Goal: Task Accomplishment & Management: Use online tool/utility

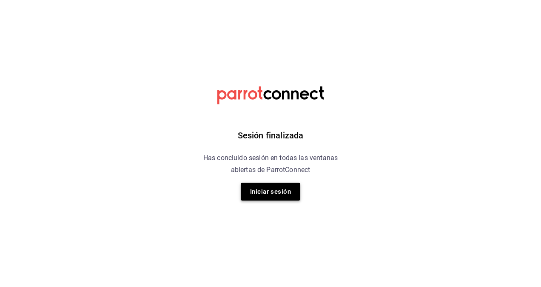
click at [287, 192] on button "Iniciar sesión" at bounding box center [271, 192] width 60 height 18
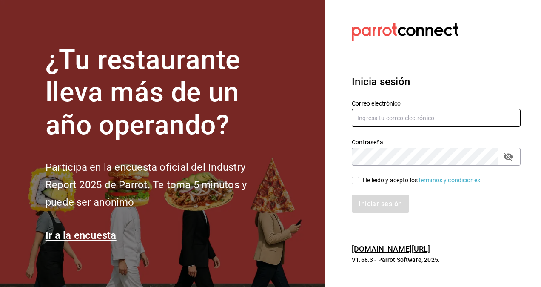
type input "[PERSON_NAME][EMAIL_ADDRESS][PERSON_NAME][DOMAIN_NAME]"
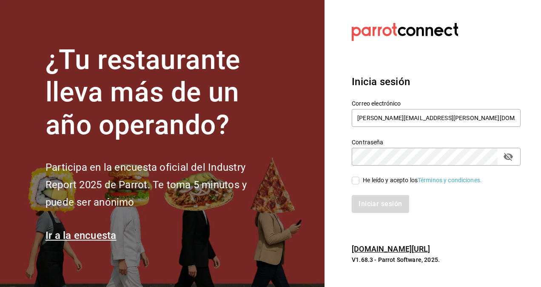
click at [373, 200] on div "Iniciar sesión" at bounding box center [436, 204] width 169 height 18
click at [359, 184] on input "He leído y acepto los Términos y condiciones." at bounding box center [356, 181] width 8 height 8
checkbox input "true"
click at [376, 208] on button "Iniciar sesión" at bounding box center [381, 204] width 58 height 18
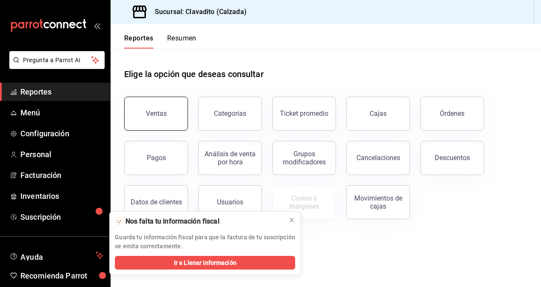
click at [186, 125] on div "Ventas" at bounding box center [151, 108] width 74 height 44
click at [291, 219] on icon at bounding box center [291, 220] width 7 height 7
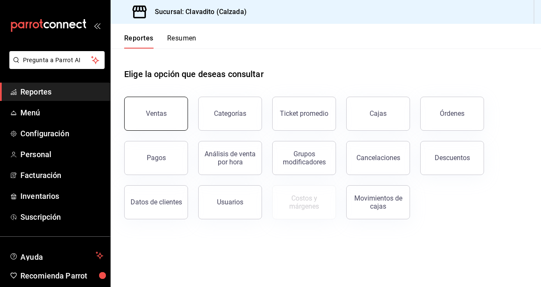
click at [163, 123] on button "Ventas" at bounding box center [156, 114] width 64 height 34
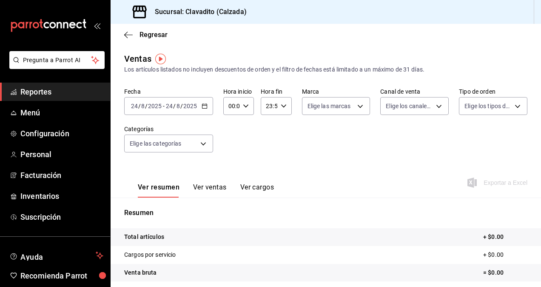
click at [205, 110] on div "2025-08-24 24 / 8 / 2025 - 2025-08-24 24 / 8 / 2025" at bounding box center [168, 106] width 89 height 18
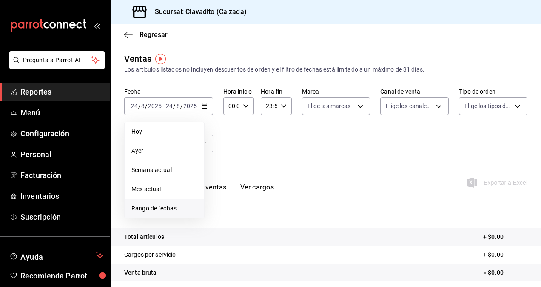
click at [151, 204] on span "Rango de fechas" at bounding box center [164, 208] width 66 height 9
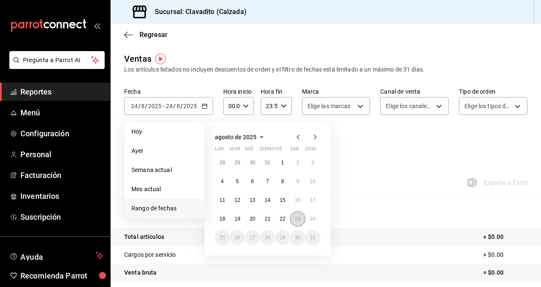
click at [294, 217] on button "23" at bounding box center [297, 218] width 15 height 15
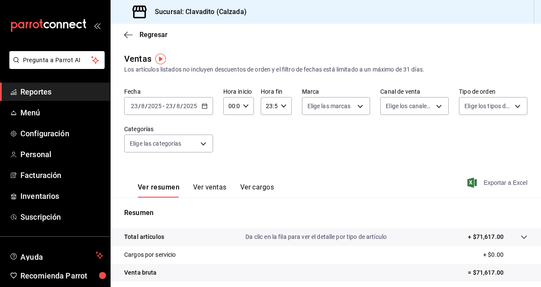
click at [492, 184] on span "Exportar a Excel" at bounding box center [498, 182] width 58 height 10
click at [36, 90] on span "Reportes" at bounding box center [61, 91] width 83 height 11
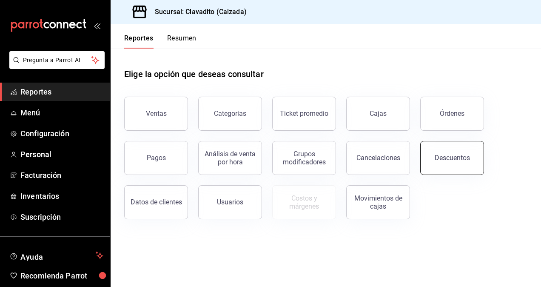
click at [466, 163] on button "Descuentos" at bounding box center [452, 158] width 64 height 34
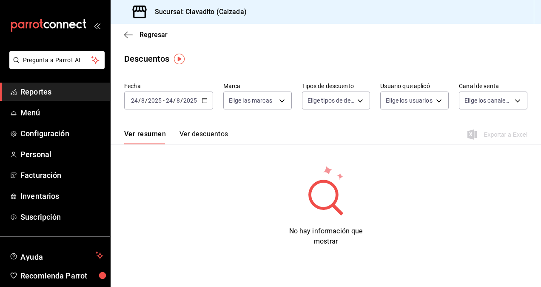
drag, startPoint x: 199, startPoint y: 102, endPoint x: 284, endPoint y: 80, distance: 87.9
click at [284, 80] on div "Fecha 2025-08-24 24 / 8 / 2025 - 2025-08-24 24 / 8 / 2025 Marca Elige las marca…" at bounding box center [325, 99] width 403 height 41
click at [208, 108] on div "2025-08-24 24 / 8 / 2025 - 2025-08-24 24 / 8 / 2025" at bounding box center [168, 100] width 89 height 18
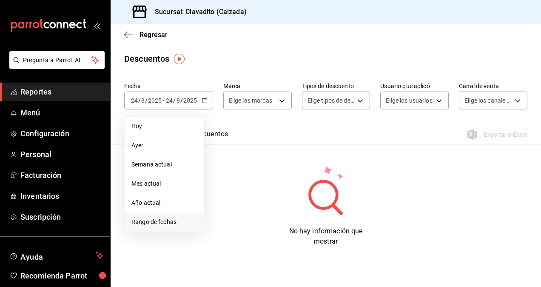
click at [150, 219] on span "Rango de fechas" at bounding box center [164, 221] width 66 height 9
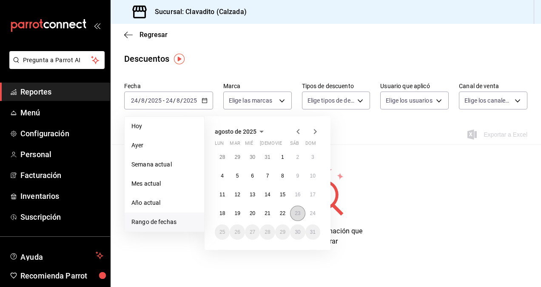
click at [299, 209] on button "23" at bounding box center [297, 212] width 15 height 15
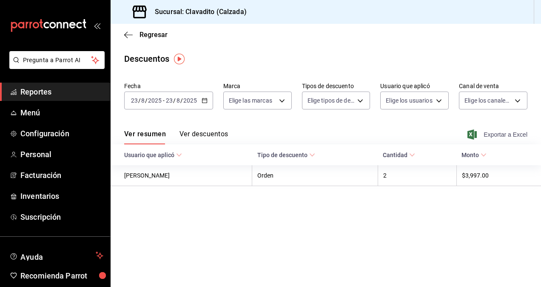
click at [497, 132] on span "Exportar a Excel" at bounding box center [498, 134] width 58 height 10
